Goal: Task Accomplishment & Management: Manage account settings

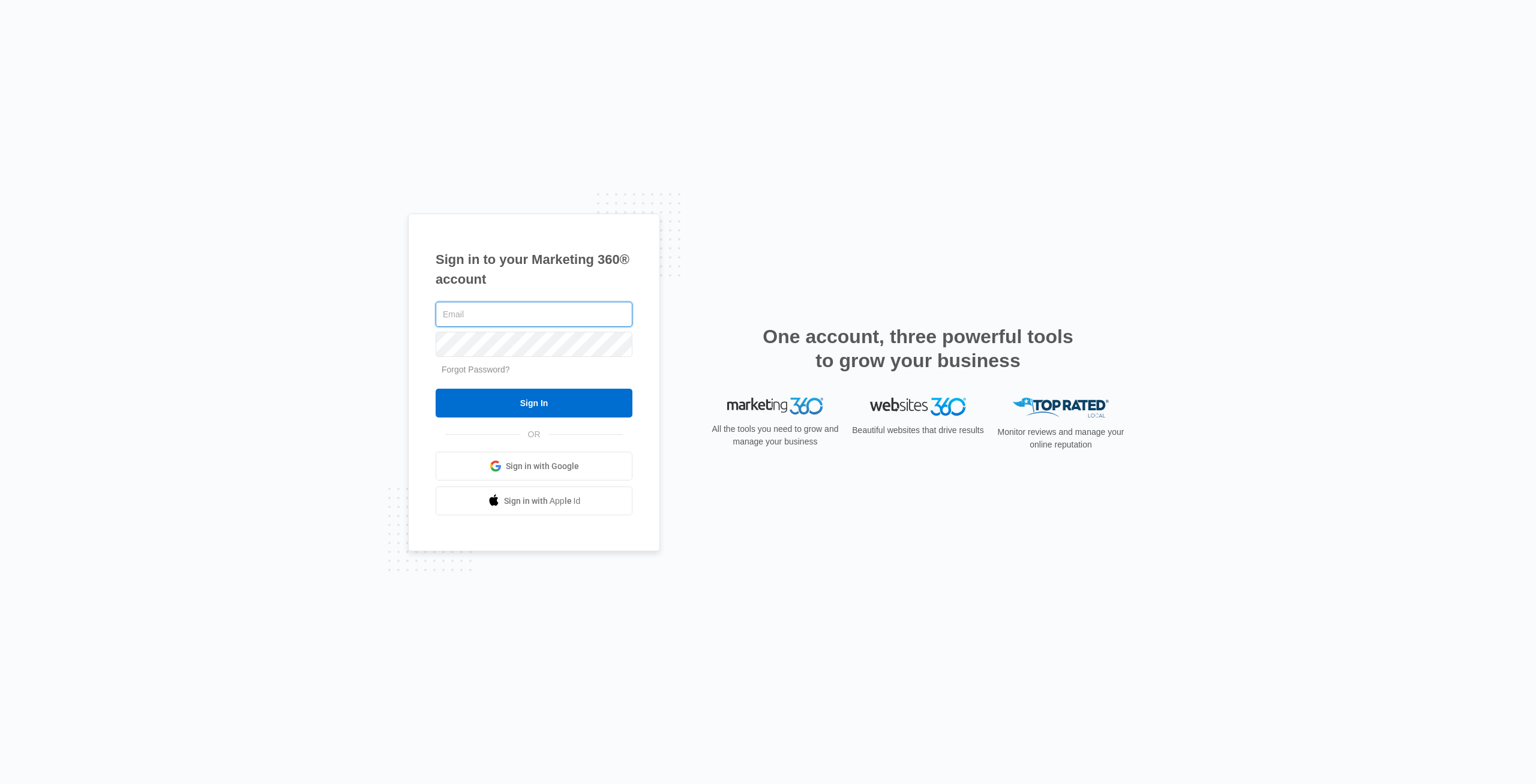
click at [543, 317] on input "text" at bounding box center [534, 314] width 197 height 25
paste input "[EMAIL_ADDRESS][DOMAIN_NAME]"
type input "[EMAIL_ADDRESS][DOMAIN_NAME]"
click at [534, 405] on input "Sign In" at bounding box center [534, 403] width 197 height 29
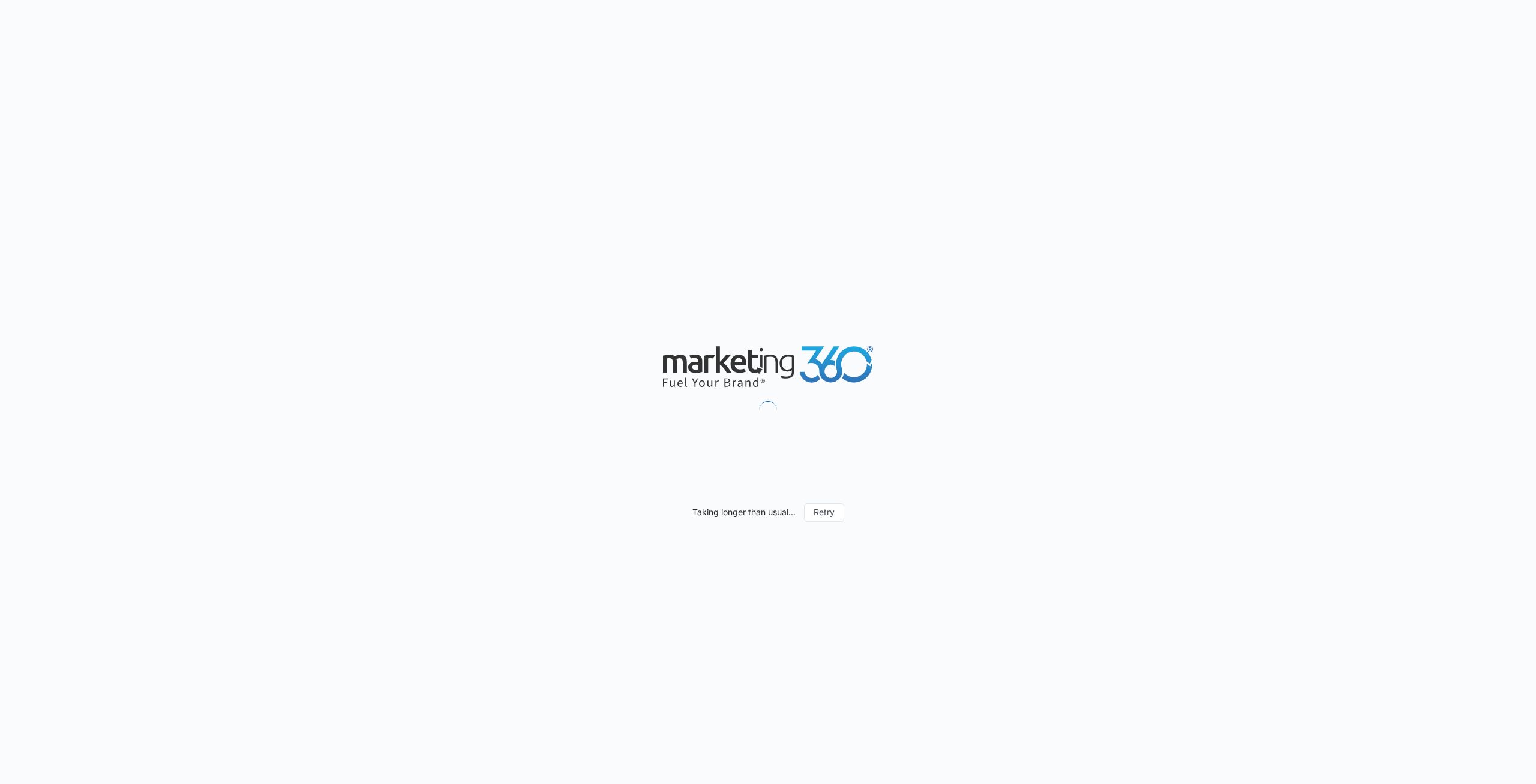
click at [310, 371] on div "Taking longer than usual... Retry" at bounding box center [768, 392] width 1536 height 784
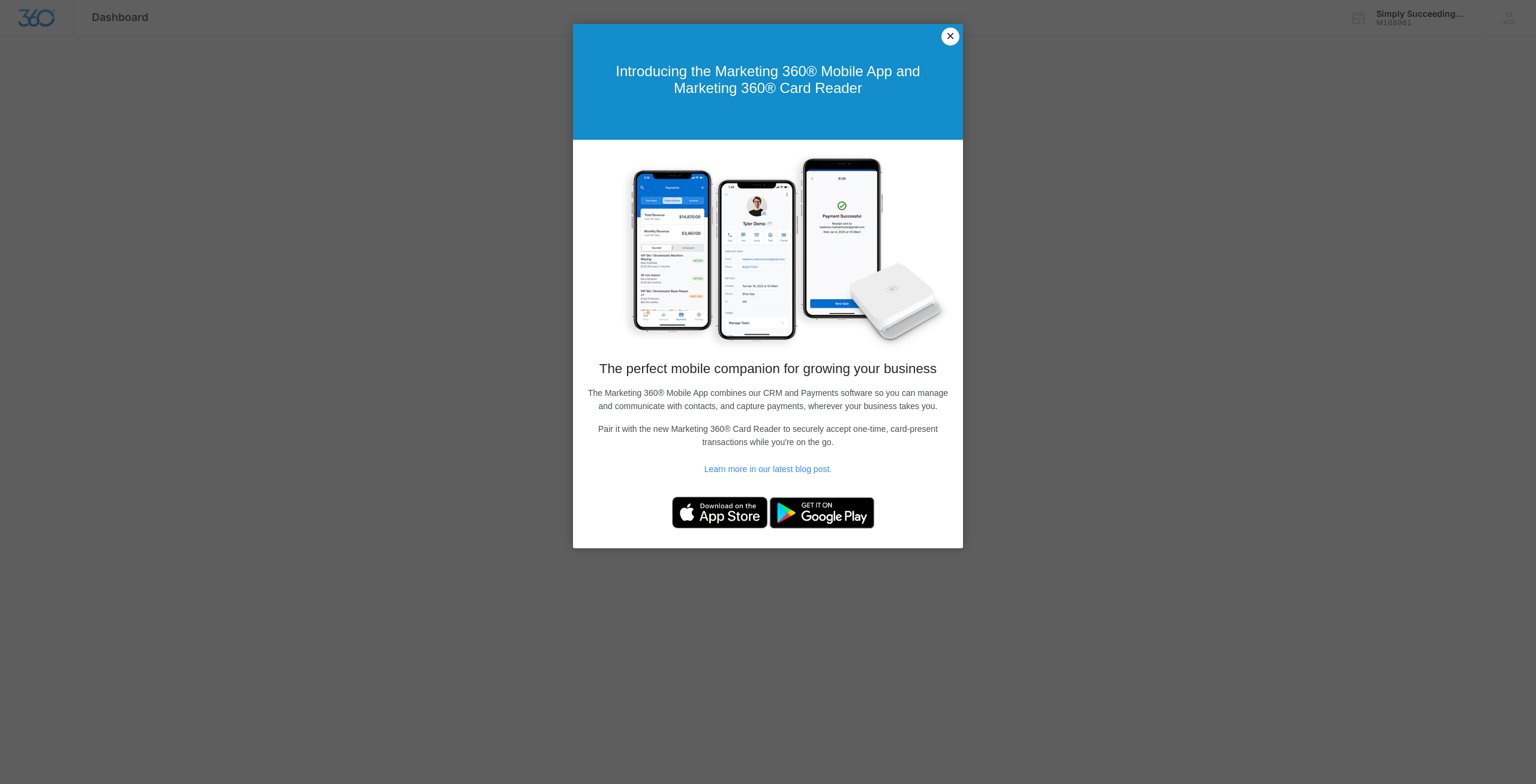
click at [952, 38] on link "×" at bounding box center [950, 36] width 18 height 18
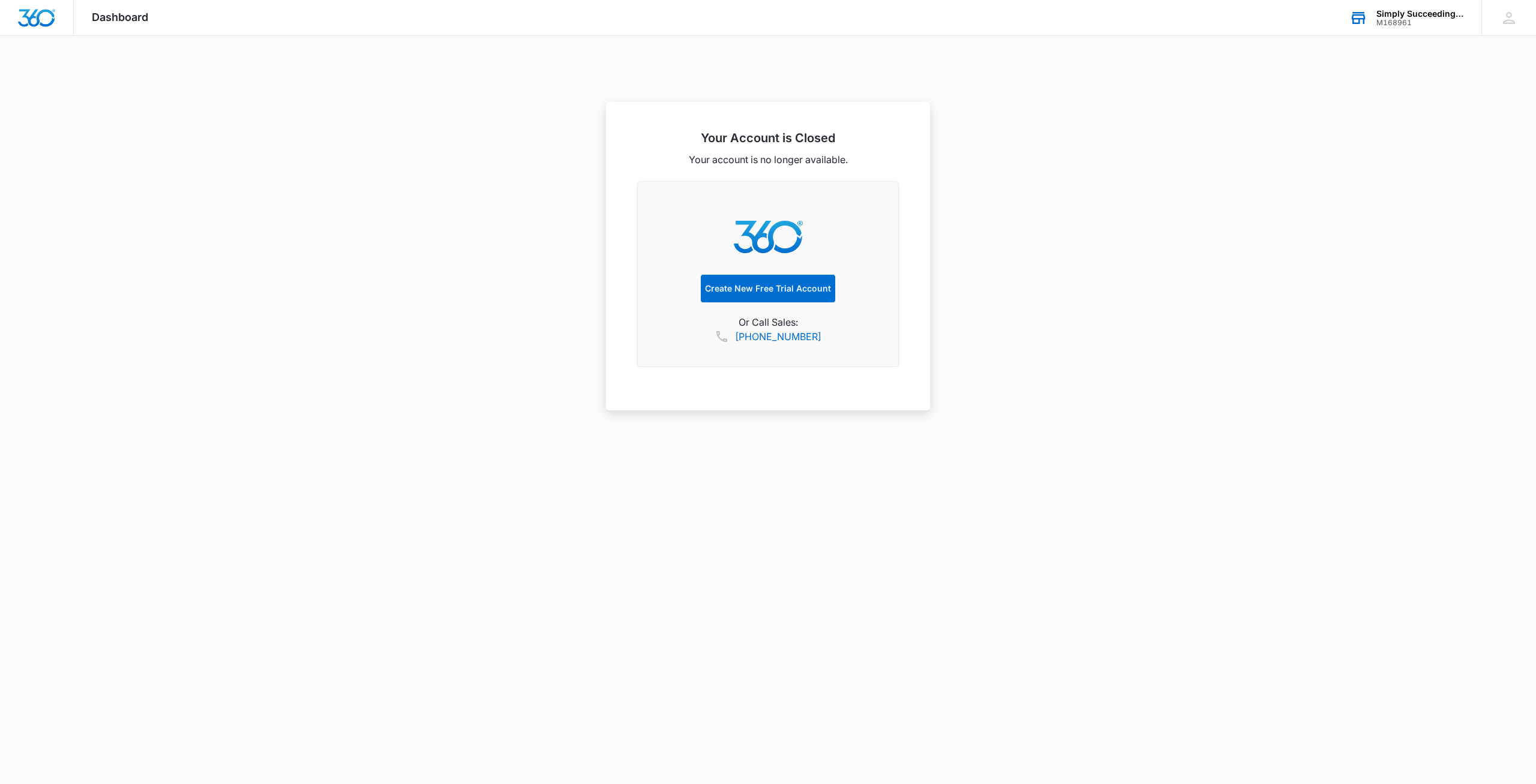
click at [1431, 16] on div "Simply Succeeding Web Design" at bounding box center [1420, 13] width 87 height 9
click at [1509, 17] on icon at bounding box center [1509, 17] width 12 height 12
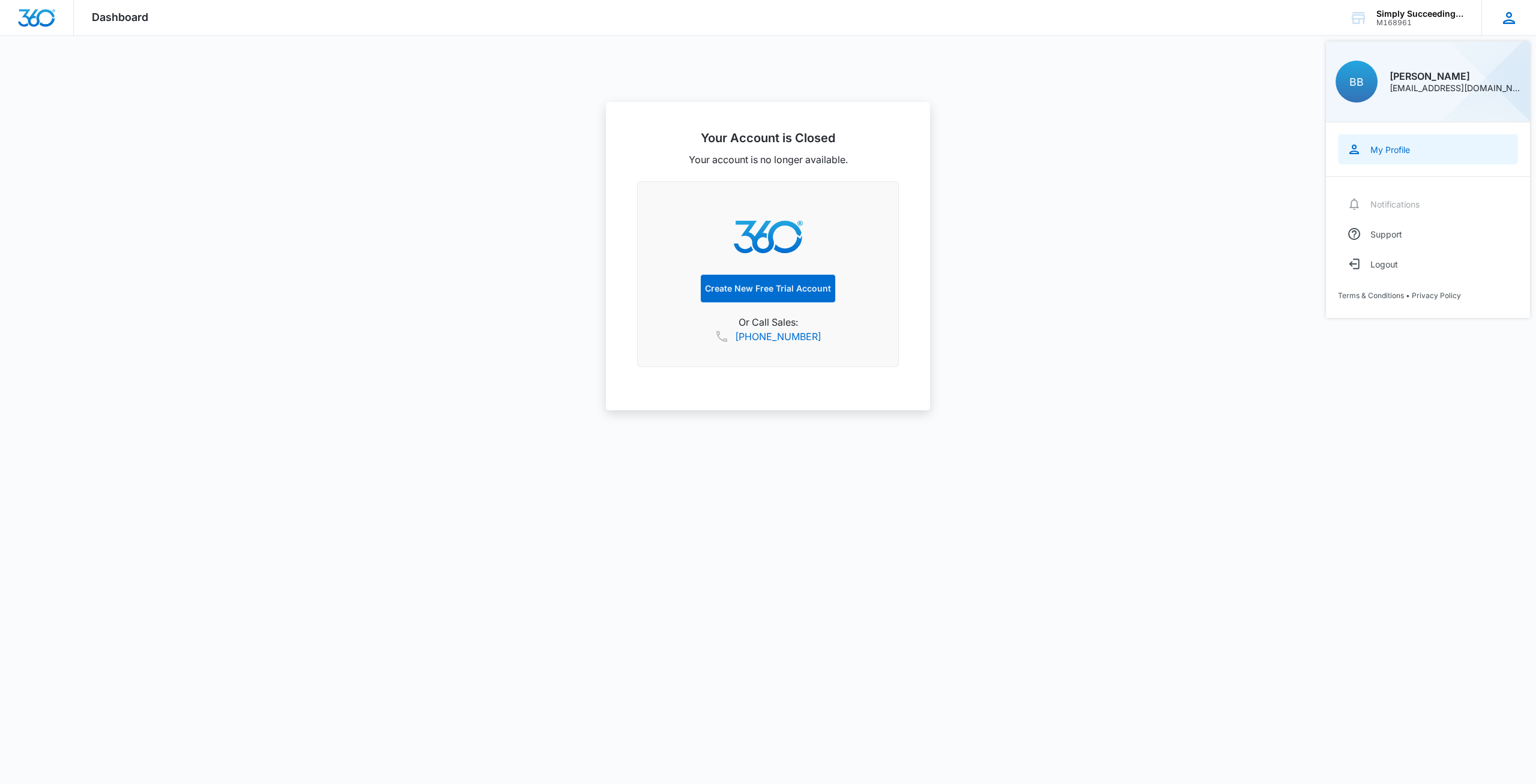
click at [1382, 150] on div "My Profile" at bounding box center [1390, 150] width 39 height 10
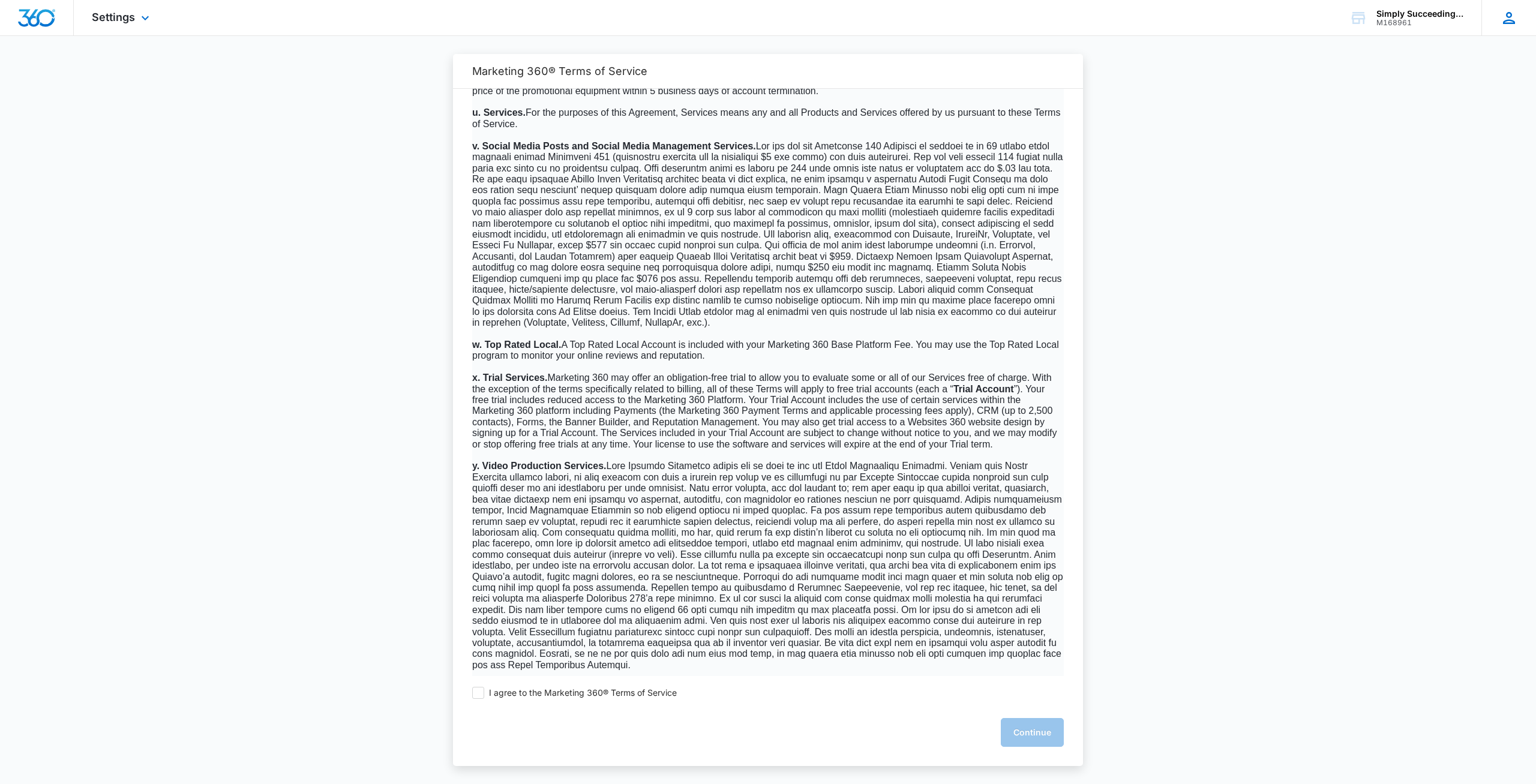
scroll to position [2631, 0]
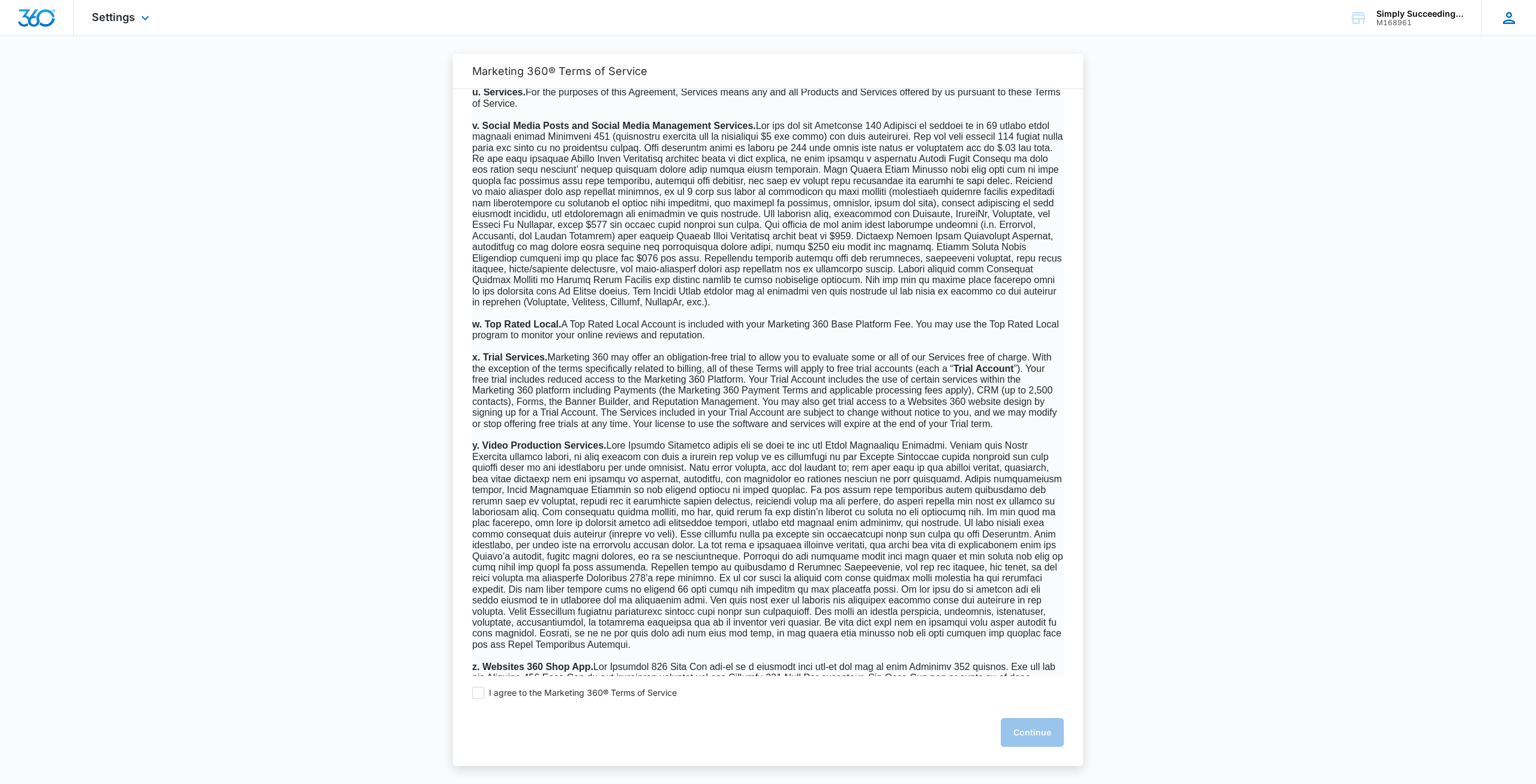
click at [1505, 28] on div "BB Ben Bradley simplysucceeding@outlook.com My Profile Notifications Support Lo…" at bounding box center [1508, 17] width 55 height 36
click at [1456, 90] on div "[EMAIL_ADDRESS][DOMAIN_NAME]" at bounding box center [1455, 88] width 131 height 9
click at [1424, 86] on div "[EMAIL_ADDRESS][DOMAIN_NAME]" at bounding box center [1455, 88] width 131 height 9
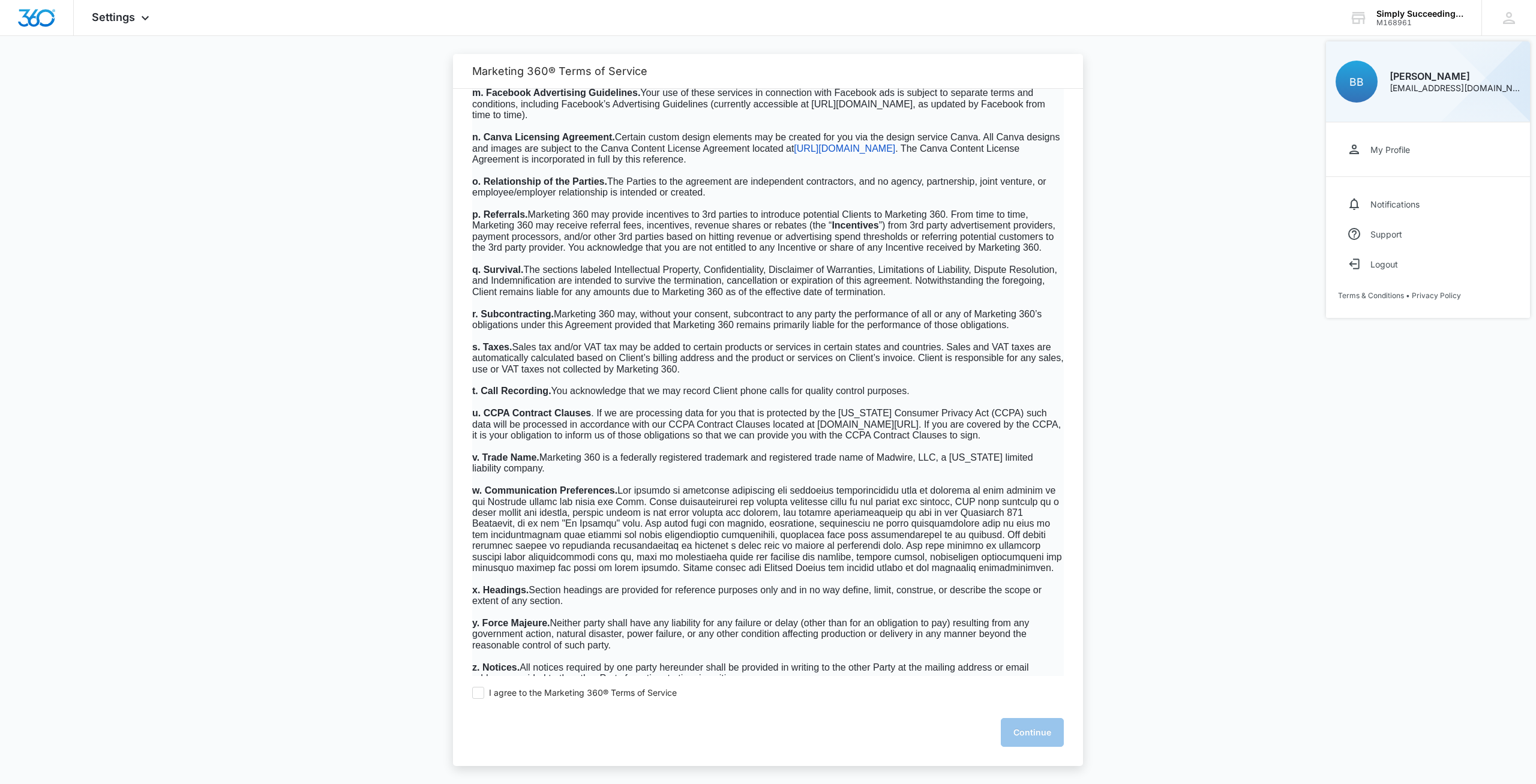
scroll to position [7330, 0]
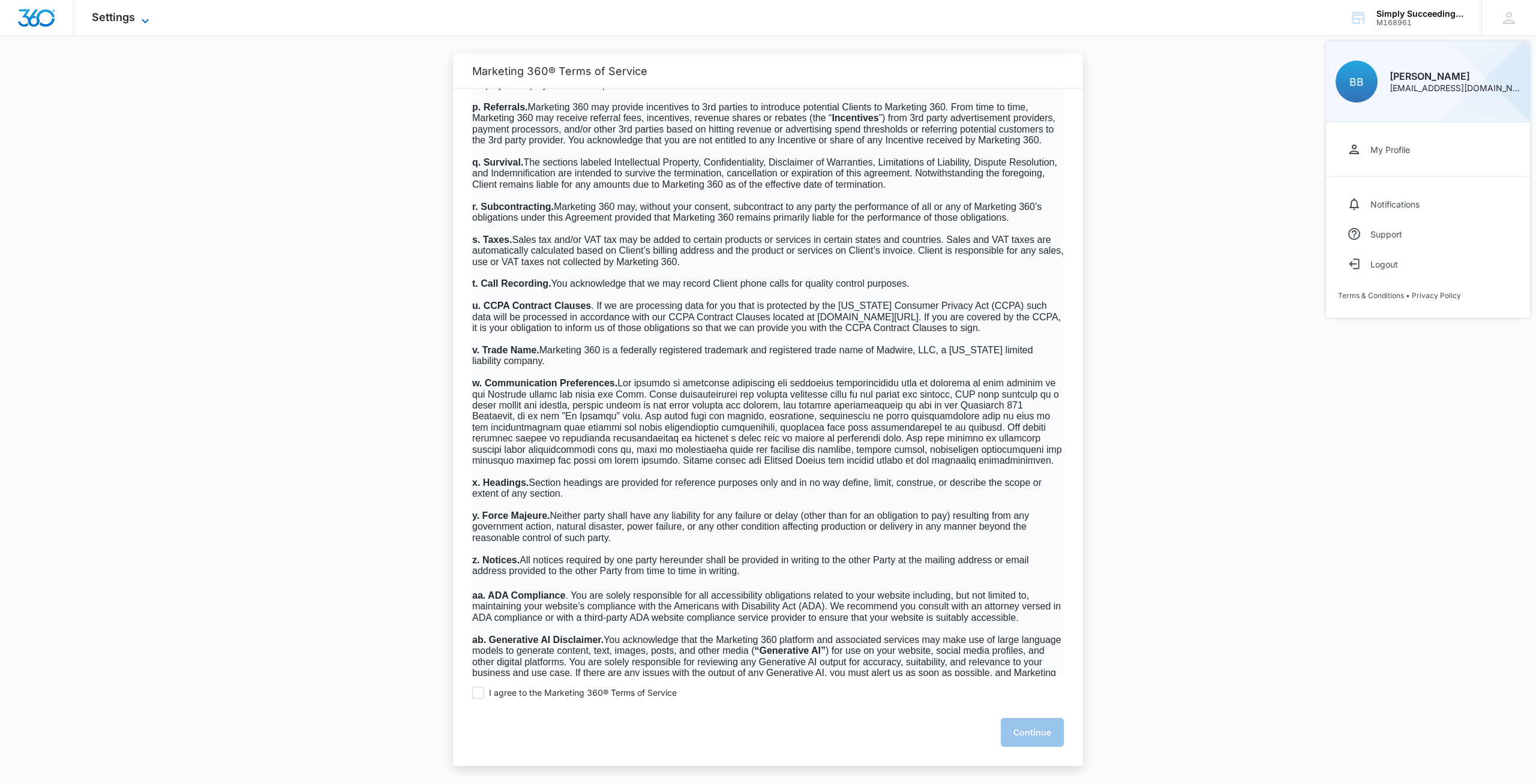
click at [139, 23] on icon at bounding box center [146, 21] width 15 height 15
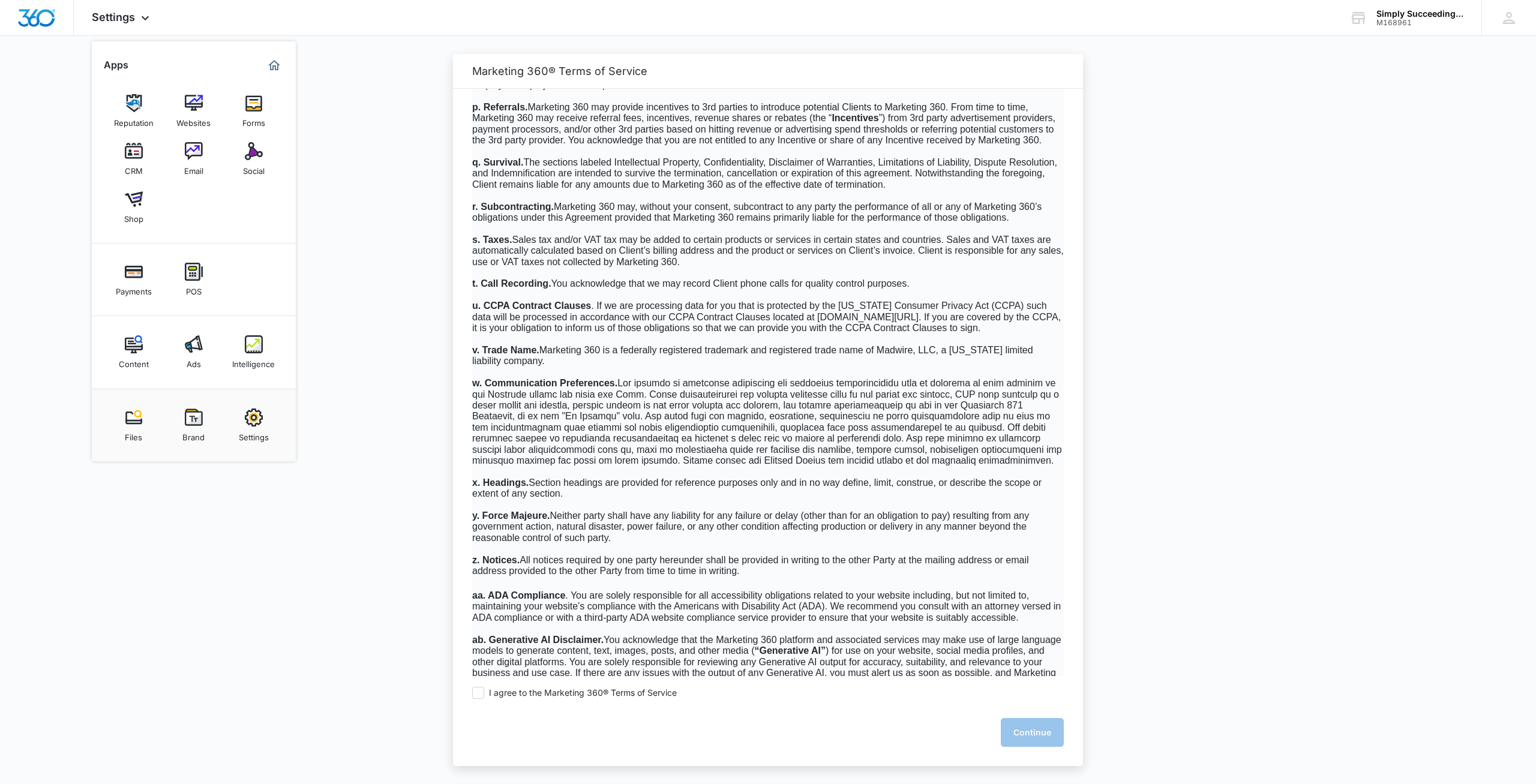
click at [254, 416] on img at bounding box center [253, 417] width 18 height 18
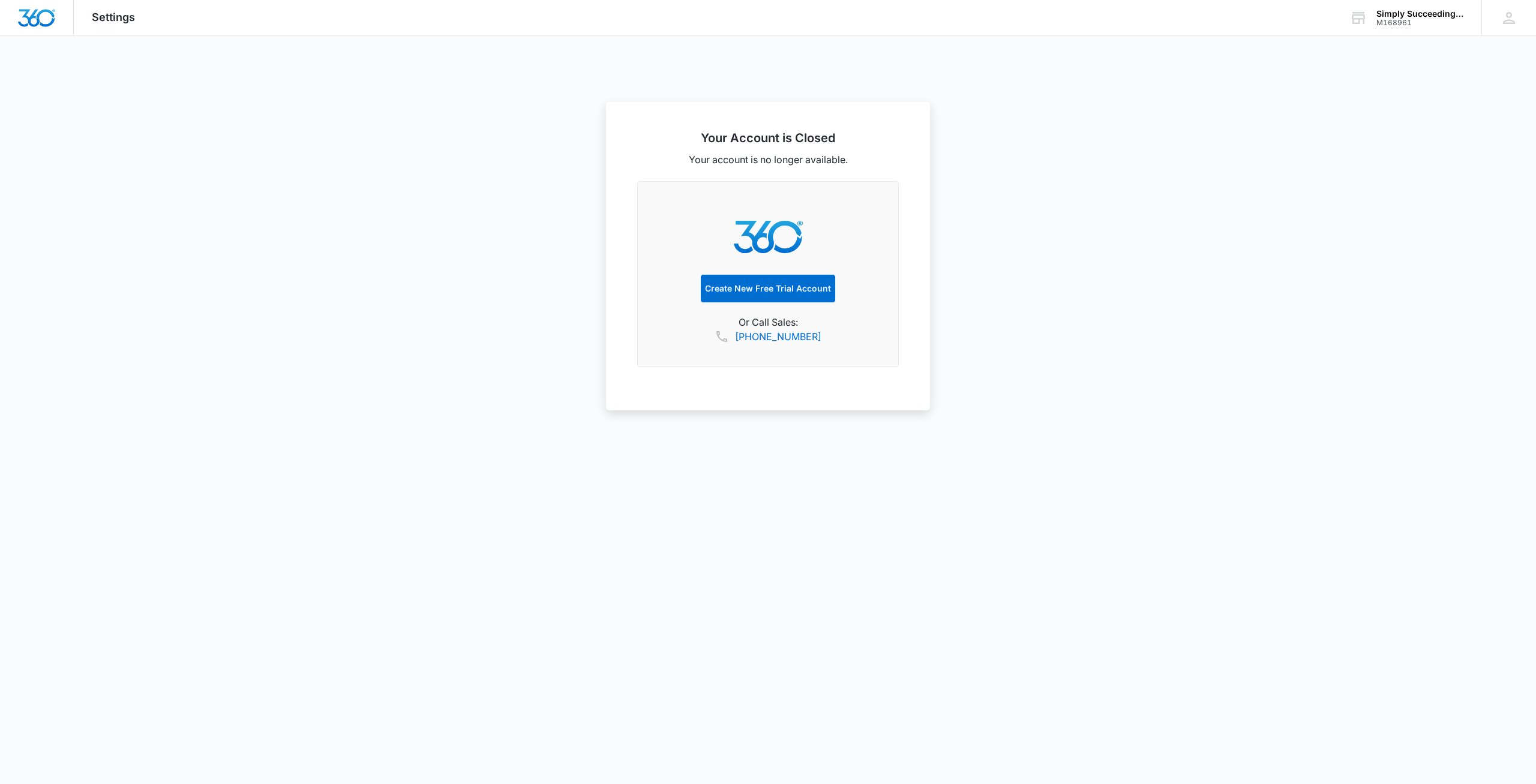
select select "33"
select select "US"
select select "America/New_York"
